Goal: Information Seeking & Learning: Learn about a topic

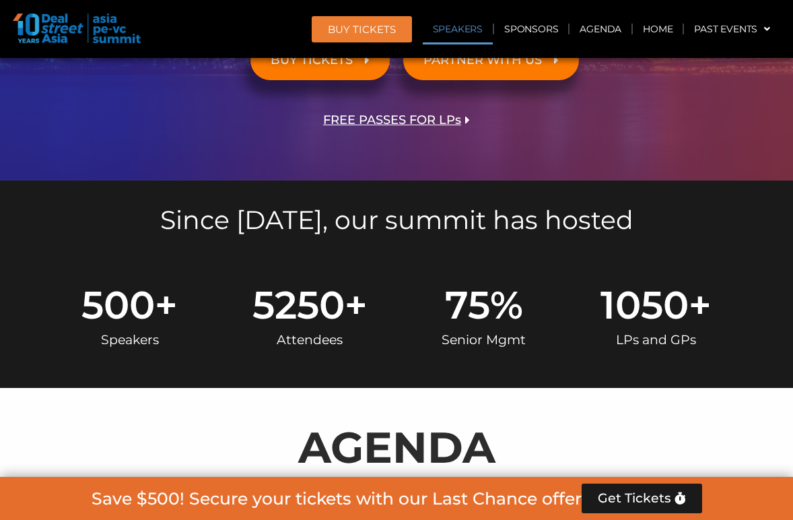
click at [463, 28] on link "Speakers" at bounding box center [458, 28] width 70 height 31
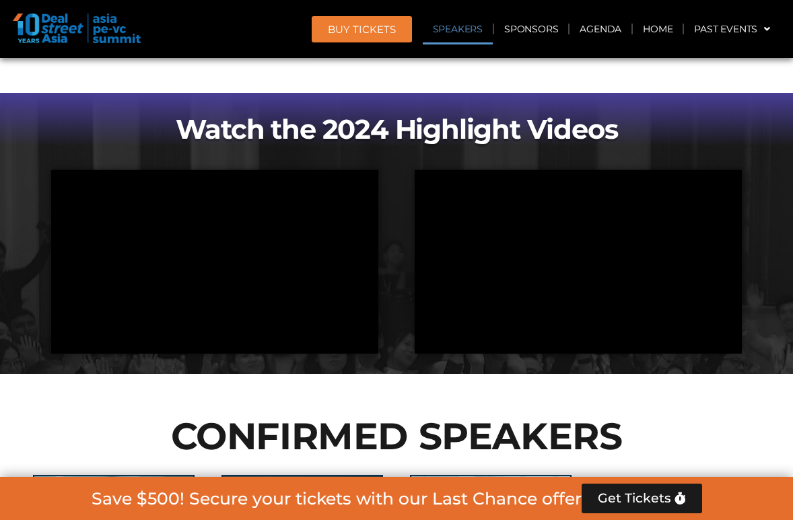
scroll to position [1460, 0]
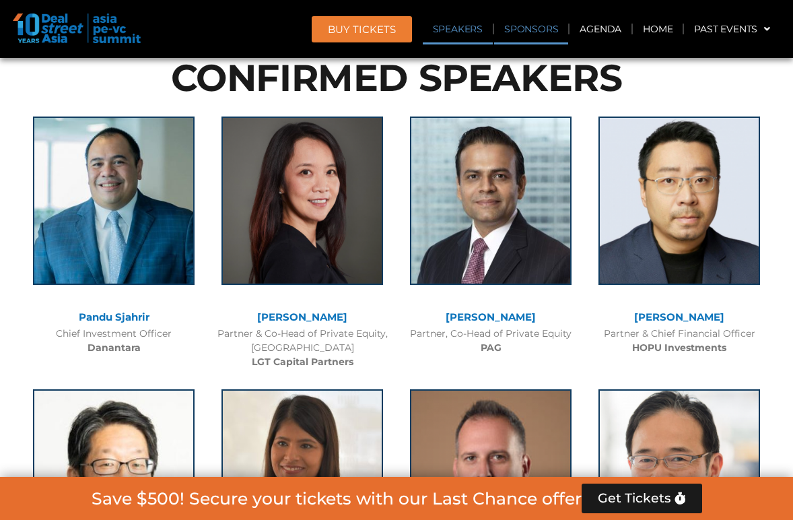
click at [538, 27] on link "Sponsors" at bounding box center [531, 28] width 74 height 31
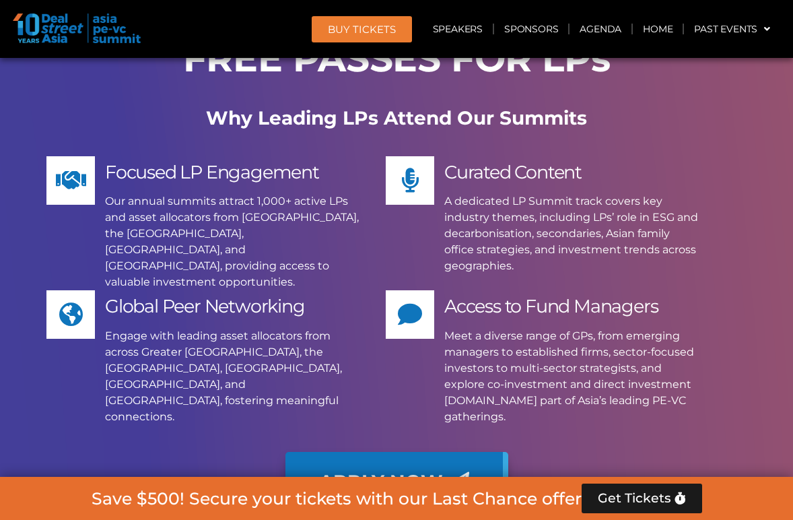
scroll to position [13254, 0]
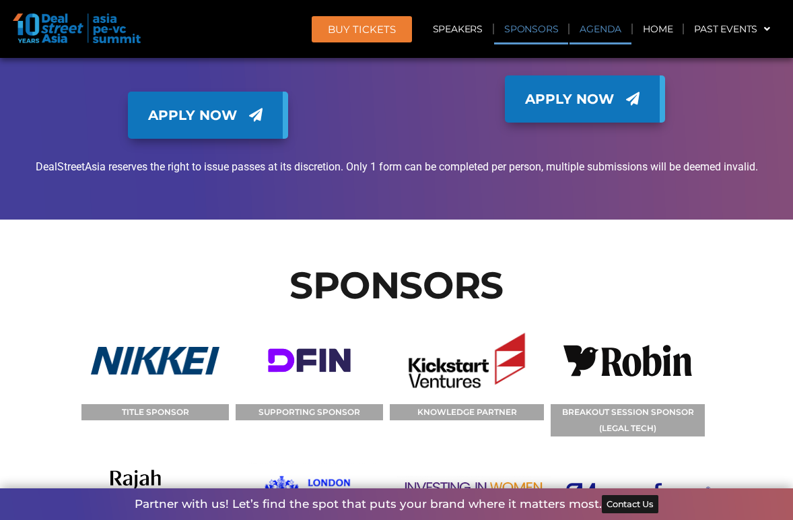
click at [597, 35] on link "Agenda" at bounding box center [600, 28] width 62 height 31
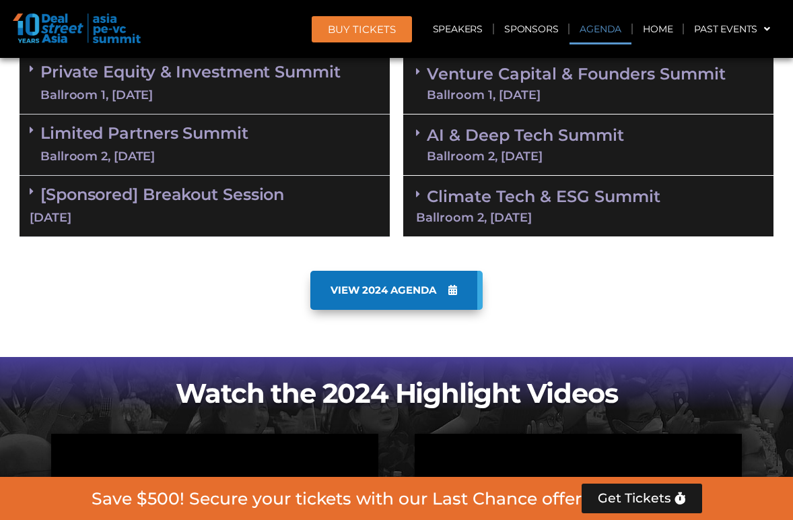
scroll to position [781, 0]
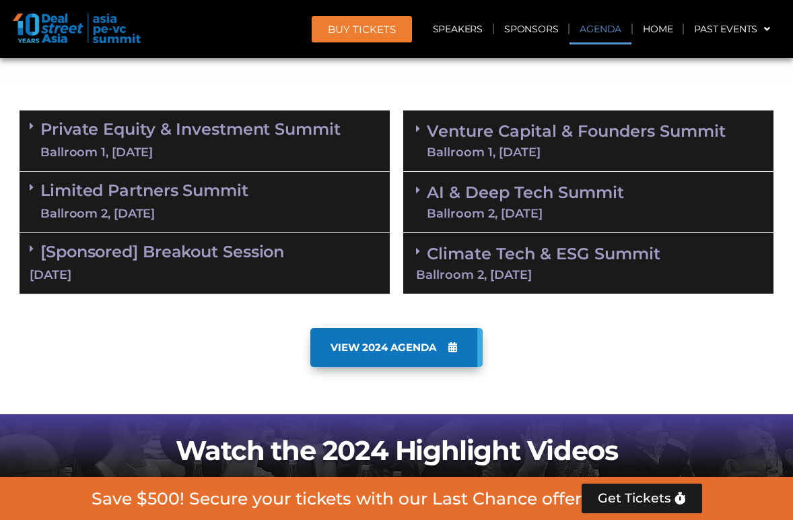
click at [322, 148] on div "Ballroom 1, [DATE]" at bounding box center [190, 152] width 300 height 17
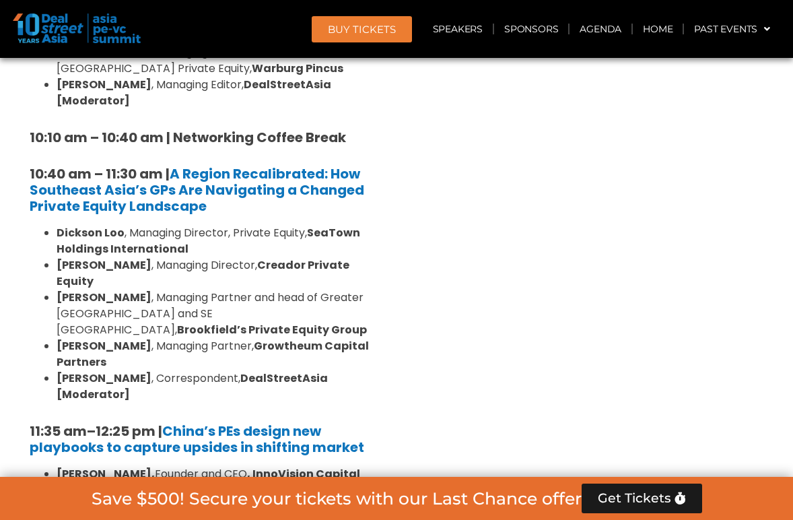
scroll to position [711, 0]
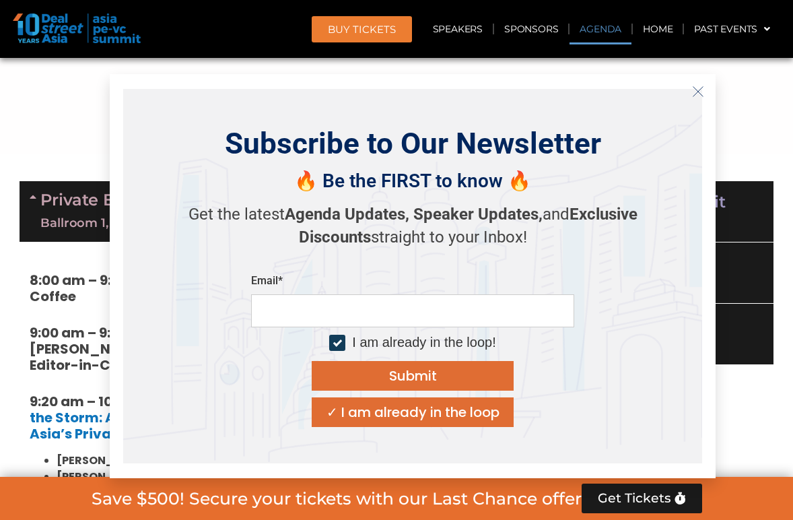
click at [209, 210] on p "Get the latest Agenda Updates, Speaker Updates, and Exclusive Discounts straigh…" at bounding box center [412, 225] width 471 height 45
click at [67, 196] on link "Private Equity & Investment Summit Ballroom 1, [DATE]" at bounding box center [190, 211] width 300 height 40
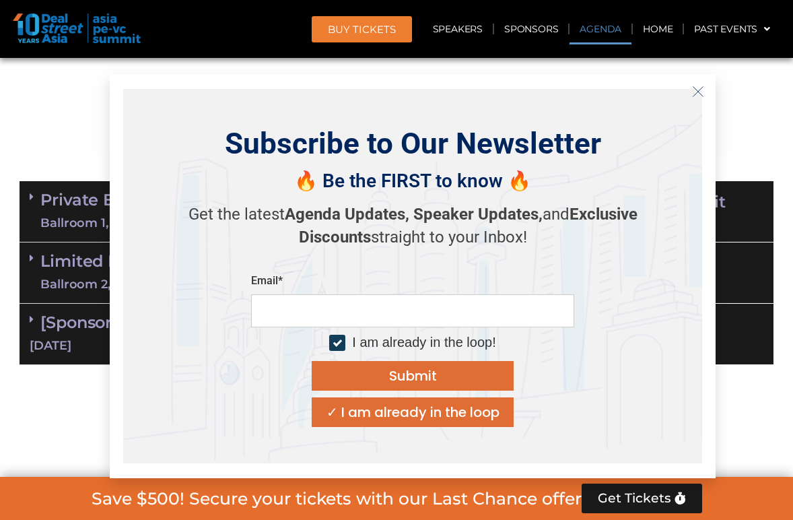
click at [703, 92] on icon "Close" at bounding box center [698, 91] width 12 height 12
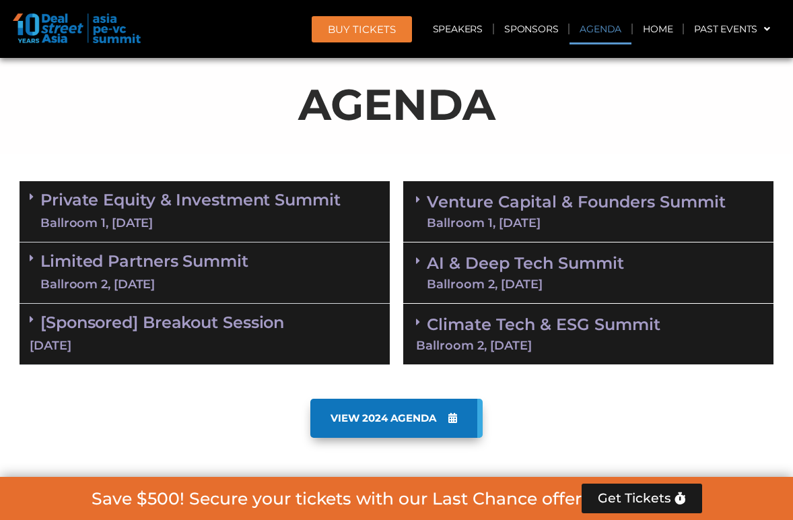
click at [184, 264] on link "Limited Partners [GEOGRAPHIC_DATA] 2, [DATE]" at bounding box center [144, 272] width 208 height 40
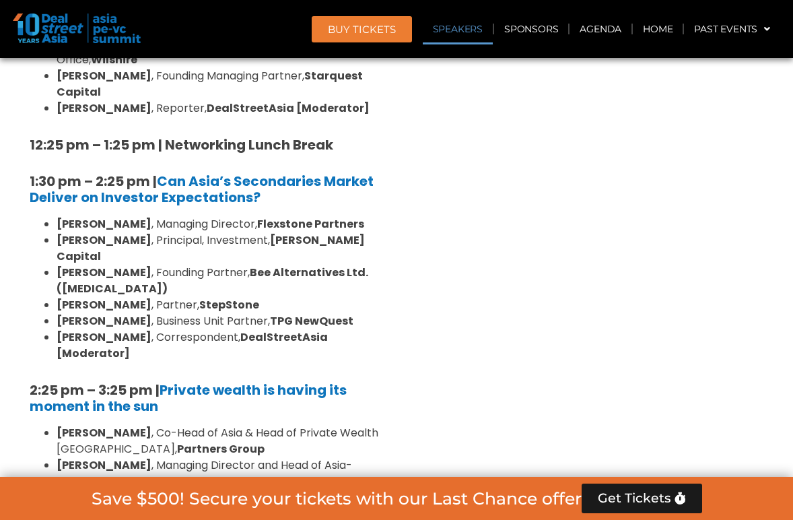
scroll to position [1388, 0]
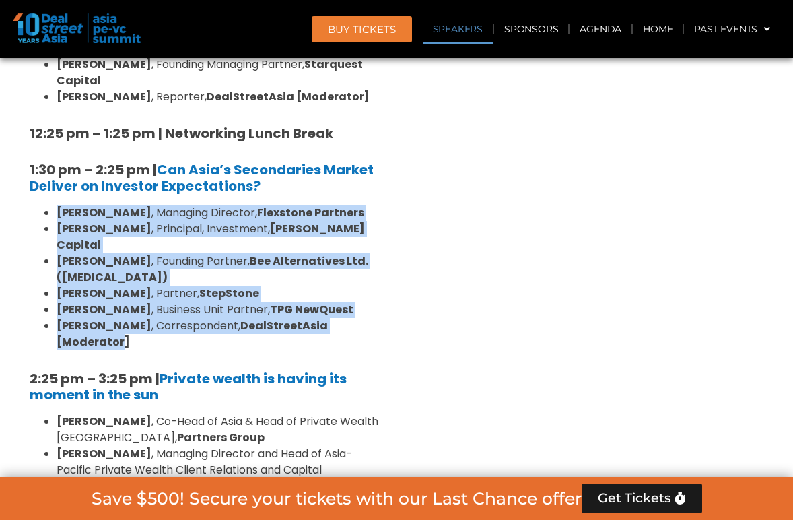
drag, startPoint x: 367, startPoint y: 241, endPoint x: 315, endPoint y: 151, distance: 104.0
click at [316, 151] on div "10:40 am – 10:45 am | Welcome Address by [PERSON_NAME] [PERSON_NAME], Founder &…" at bounding box center [205, 323] width 370 height 1396
click at [315, 151] on div "10:40 am – 10:45 am | Welcome Address by [PERSON_NAME] [PERSON_NAME], Founder &…" at bounding box center [205, 323] width 370 height 1396
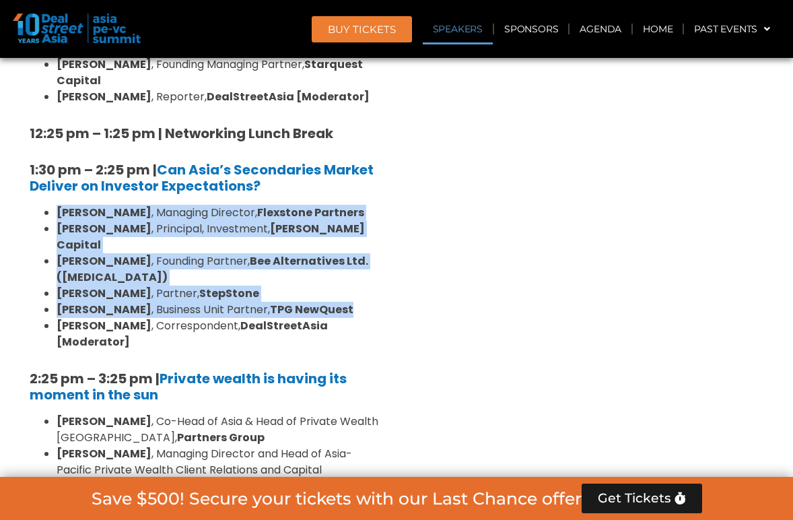
drag, startPoint x: 315, startPoint y: 151, endPoint x: 341, endPoint y: 223, distance: 77.3
click at [341, 223] on div "10:40 am – 10:45 am | Welcome Address by [PERSON_NAME] [PERSON_NAME], Founder &…" at bounding box center [205, 323] width 370 height 1396
